Goal: Complete application form

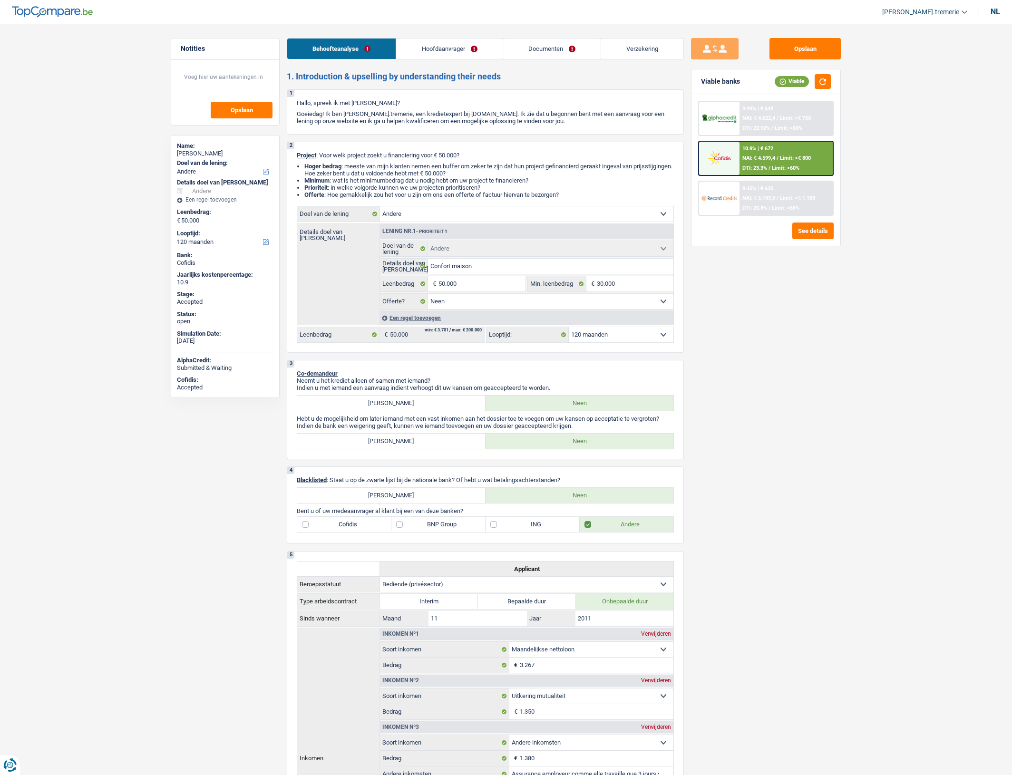
select select "other"
select select "120"
select select "other"
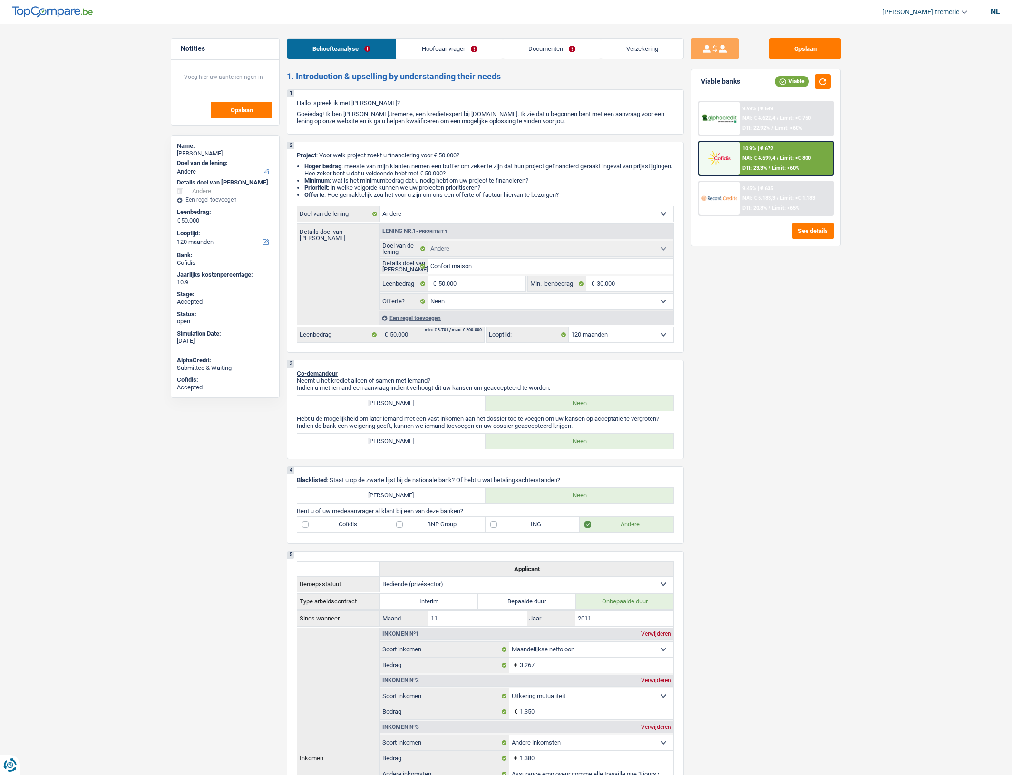
select select "false"
select select "120"
select select "privateEmployee"
select select "netSalary"
select select "mutualityIndemnity"
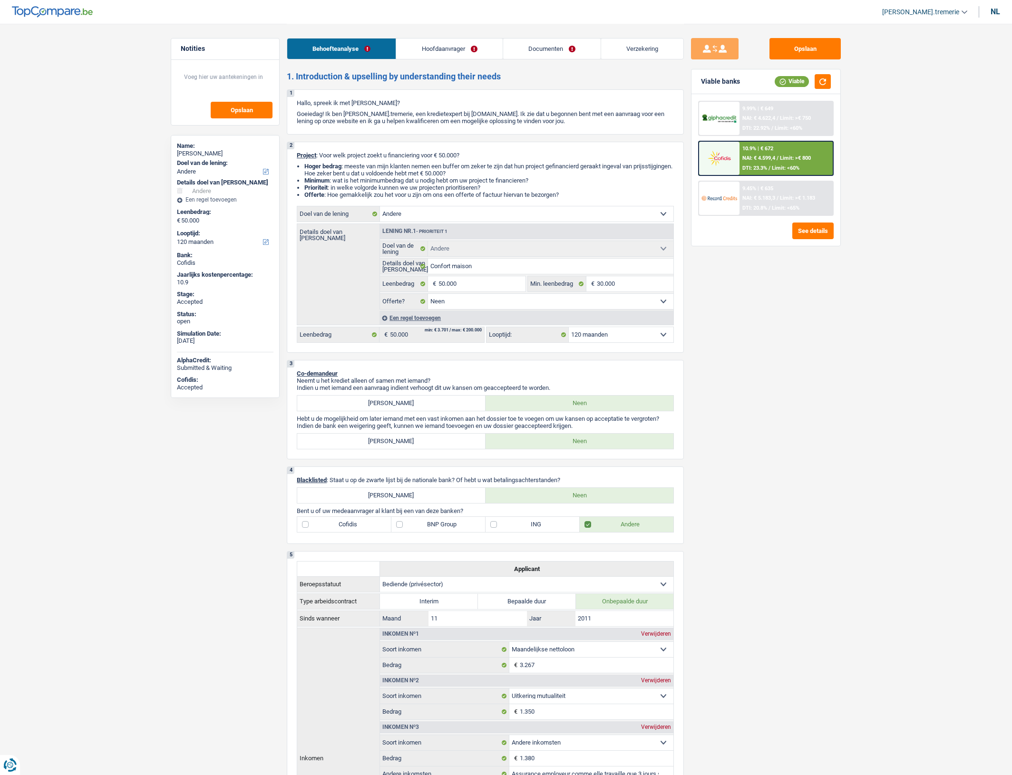
select select "other"
select select "familyAllowances"
select select "mealVouchers"
select select "ownerWithMortgage"
select select "mortgage"
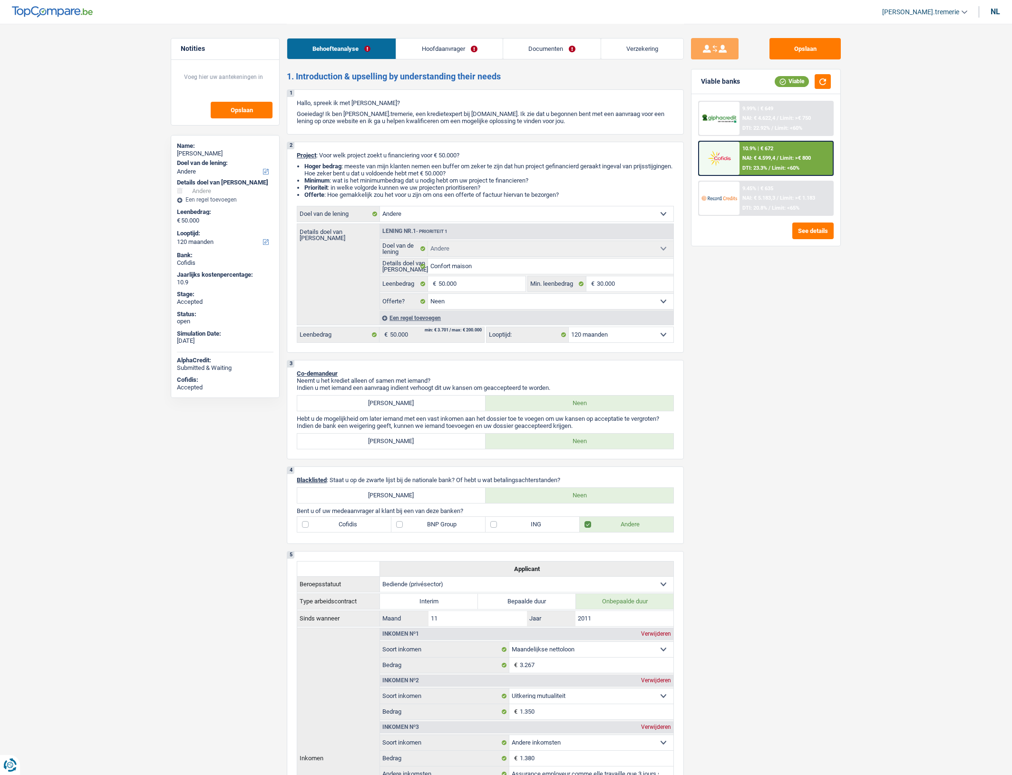
select select "240"
select select "other"
select select "false"
select select "120"
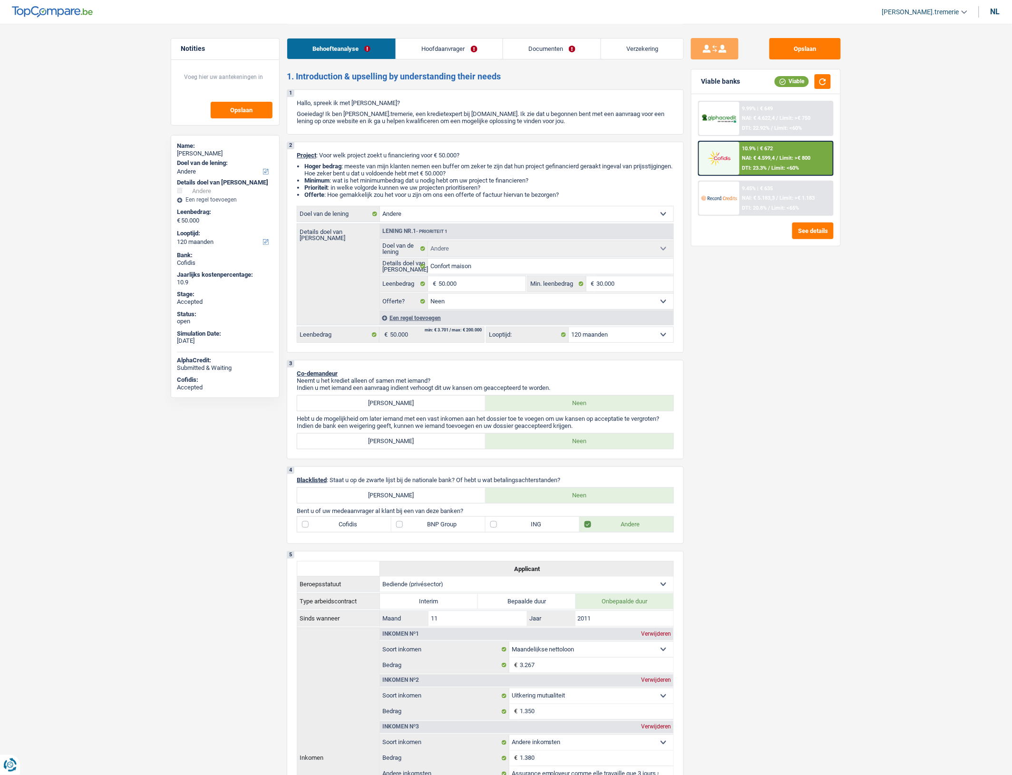
click at [619, 52] on link "Verzekering" at bounding box center [642, 49] width 82 height 20
